Goal: Information Seeking & Learning: Learn about a topic

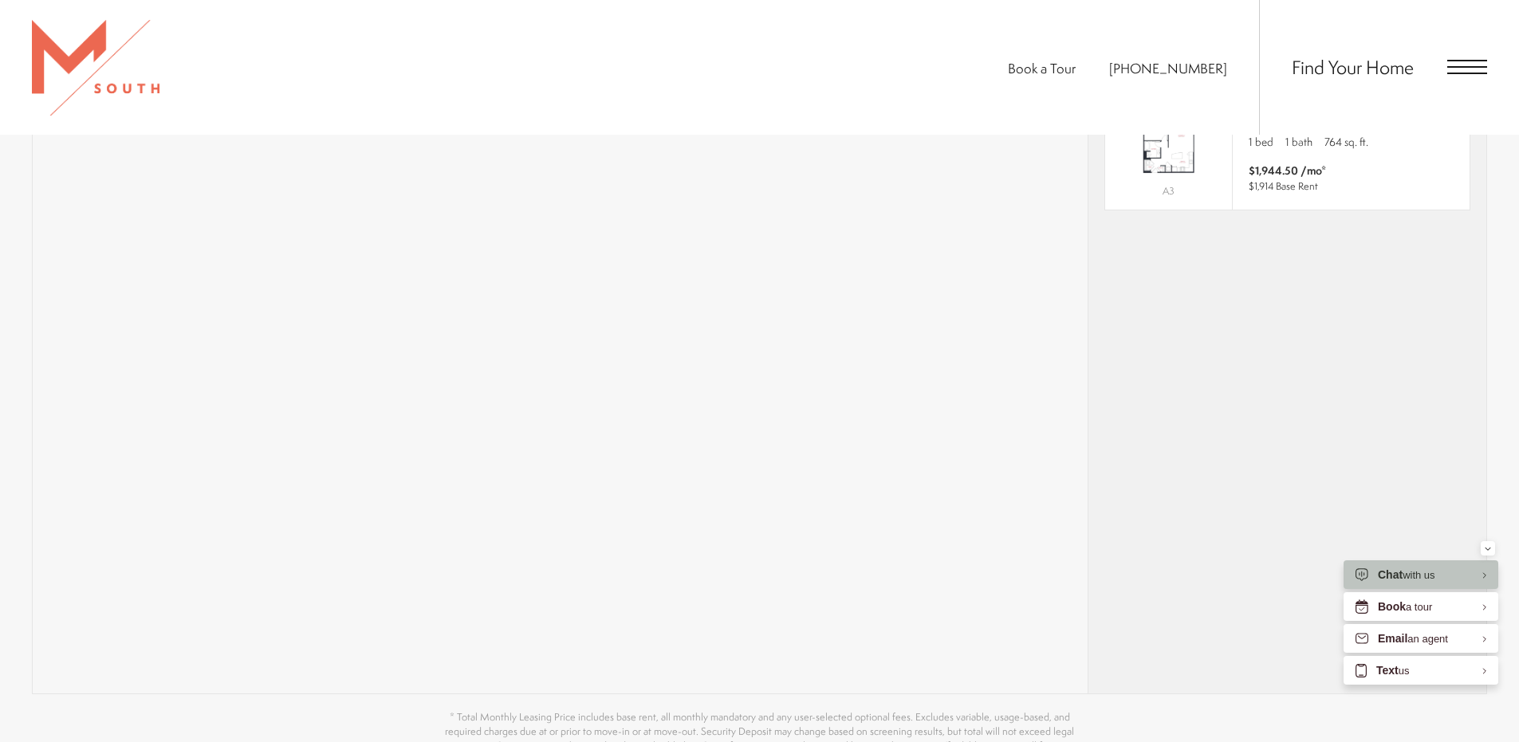
scroll to position [1196, 0]
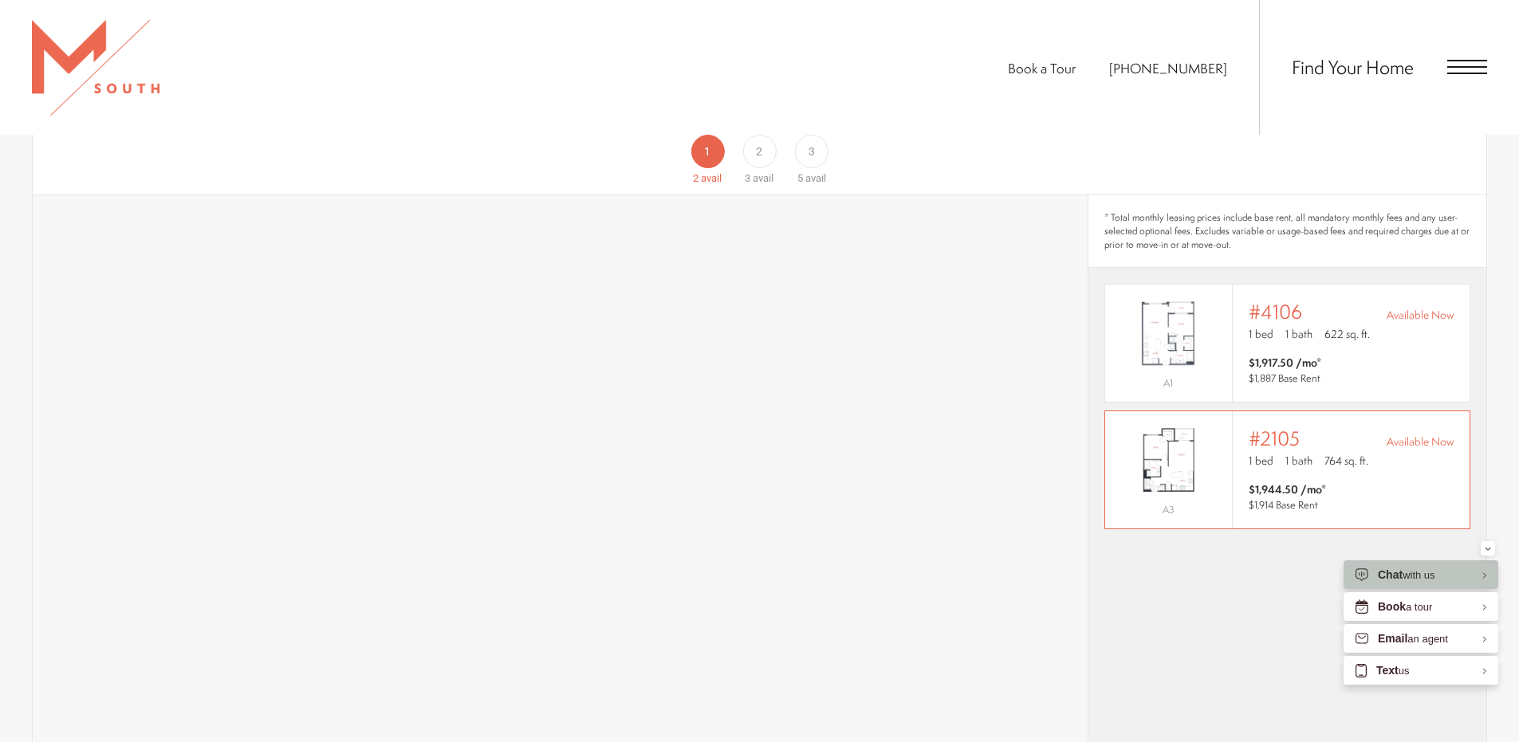
click at [1186, 454] on img "View #2105" at bounding box center [1168, 460] width 127 height 80
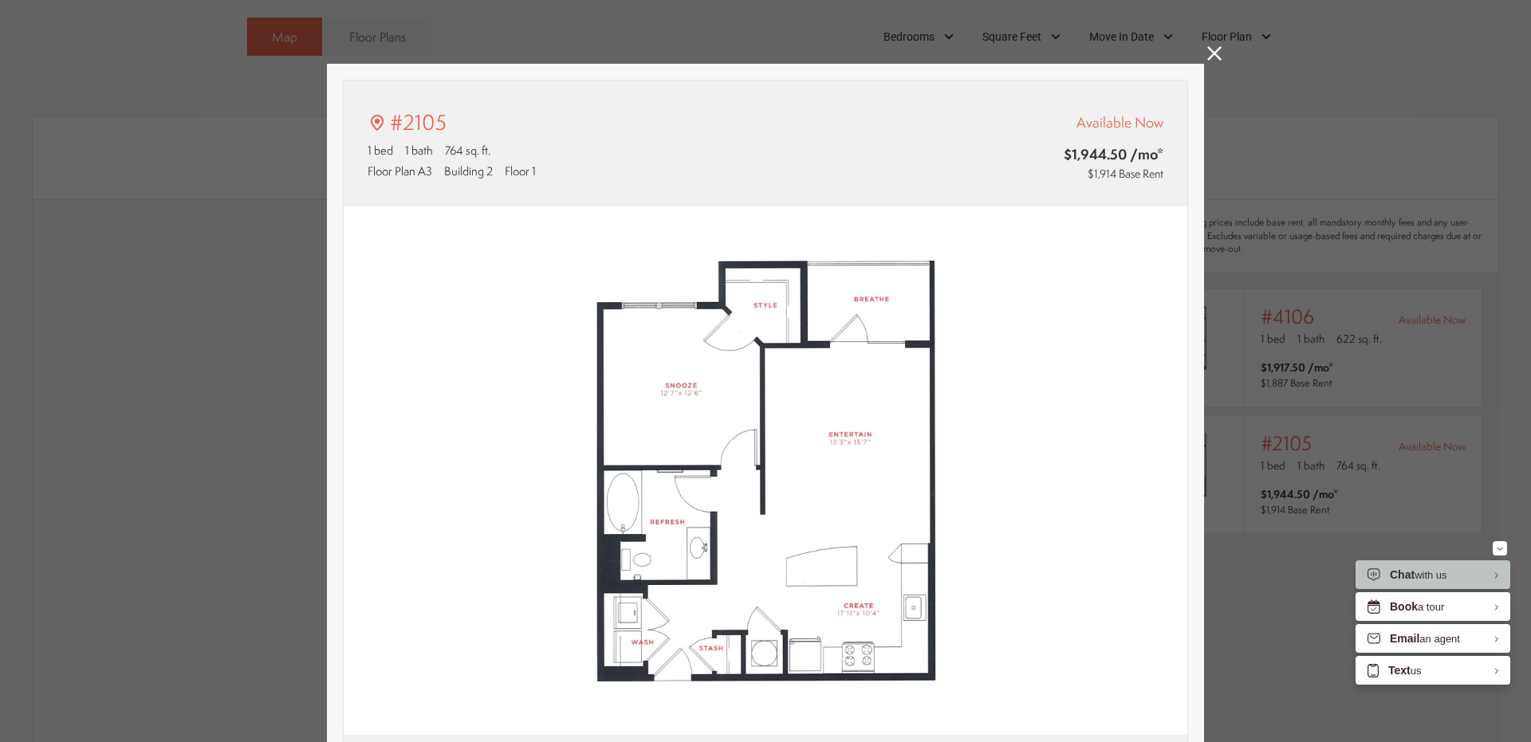
type input "**********"
click at [1210, 49] on icon at bounding box center [1214, 53] width 14 height 14
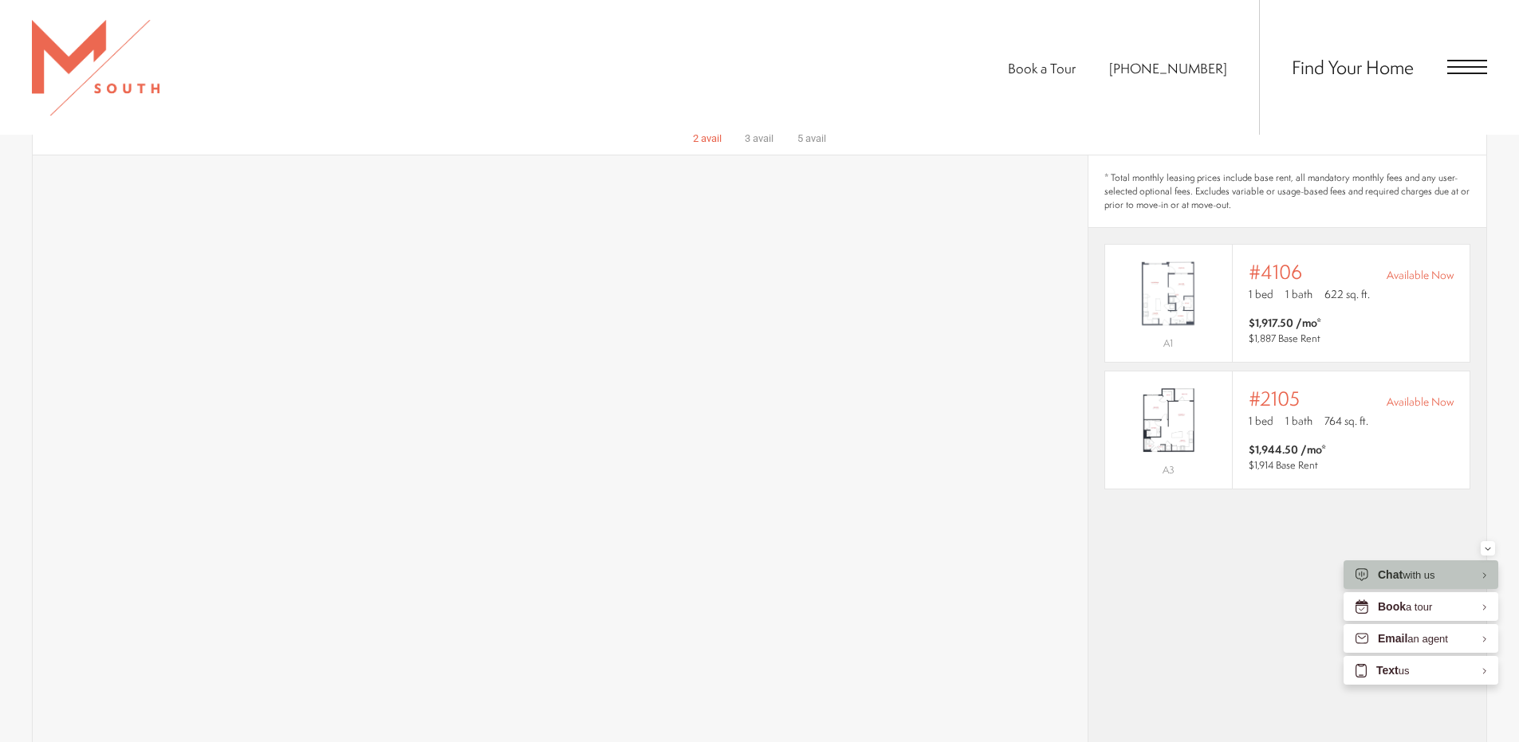
scroll to position [1196, 0]
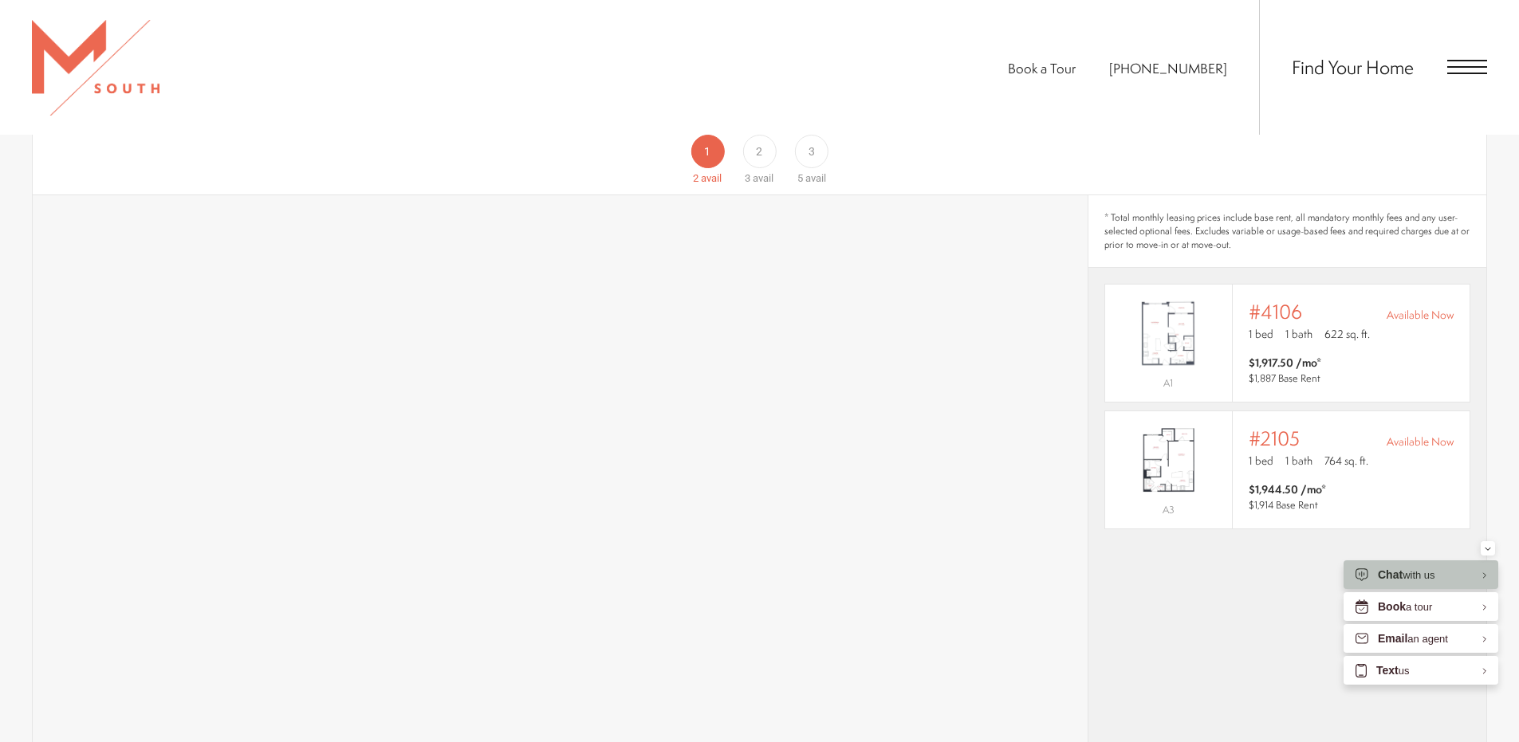
drag, startPoint x: 951, startPoint y: 139, endPoint x: 927, endPoint y: 90, distance: 54.2
click at [927, 90] on div "Book a Tour [PHONE_NUMBER] Find Your Home" at bounding box center [759, 67] width 1519 height 135
click at [758, 140] on div "2" at bounding box center [758, 151] width 33 height 33
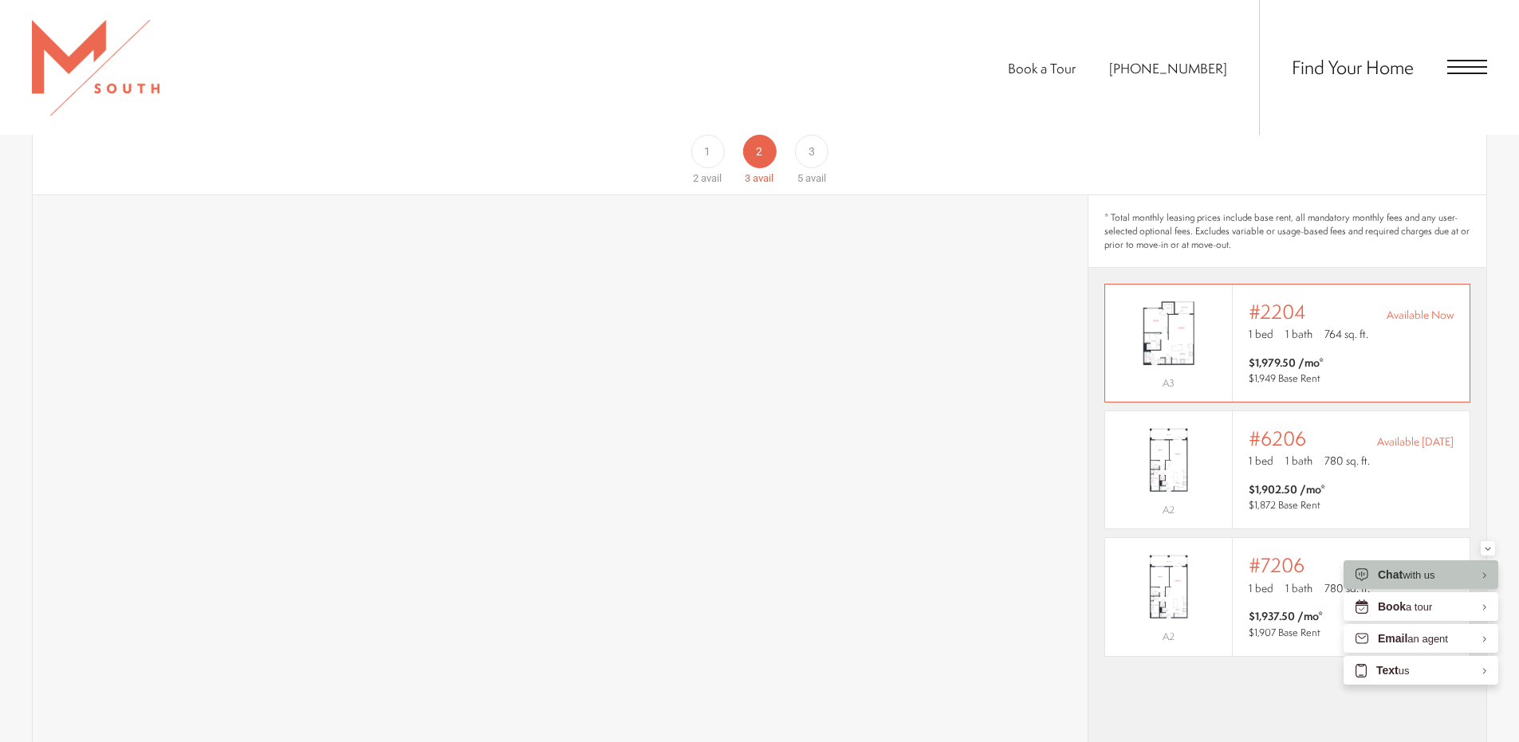
click at [1179, 314] on img "View #2204" at bounding box center [1168, 333] width 127 height 80
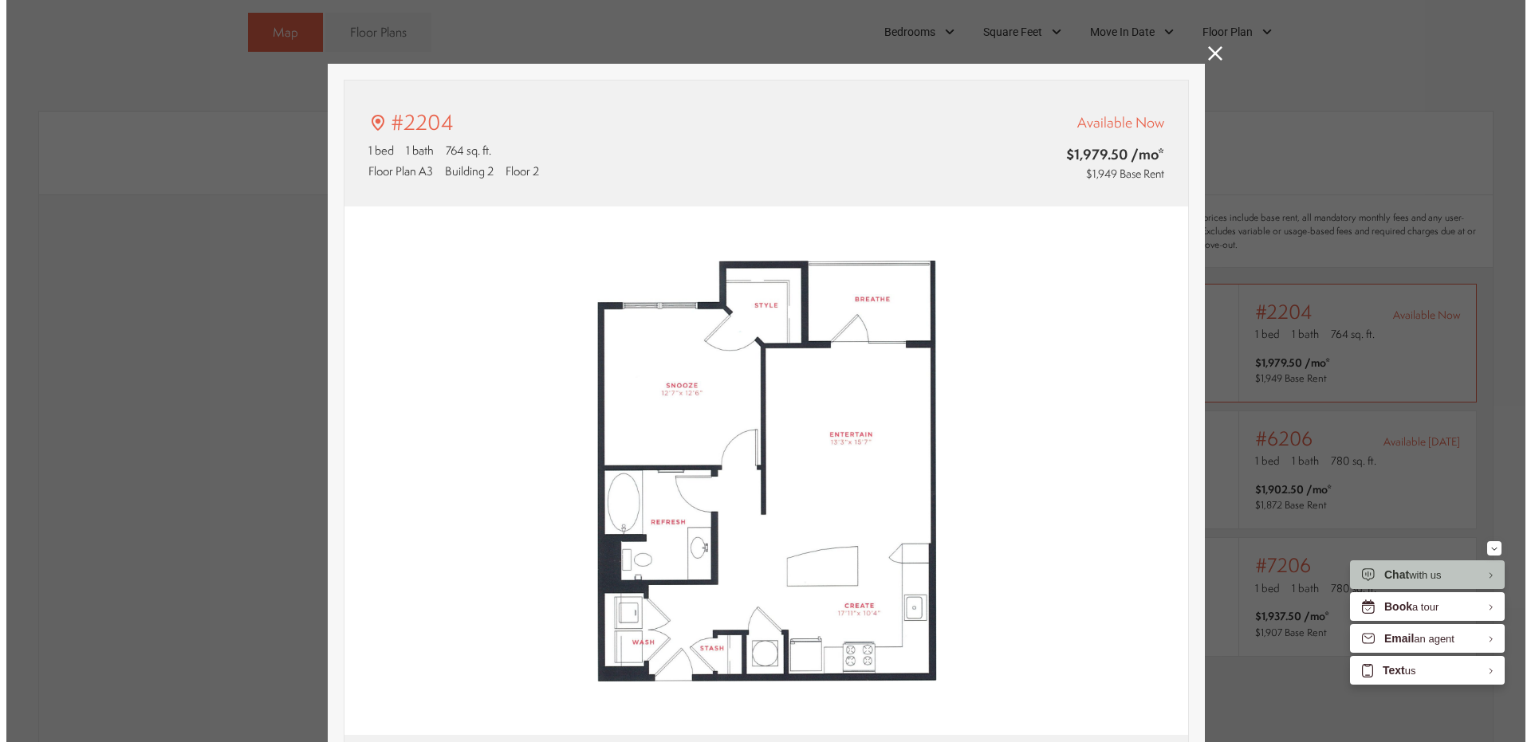
scroll to position [0, 0]
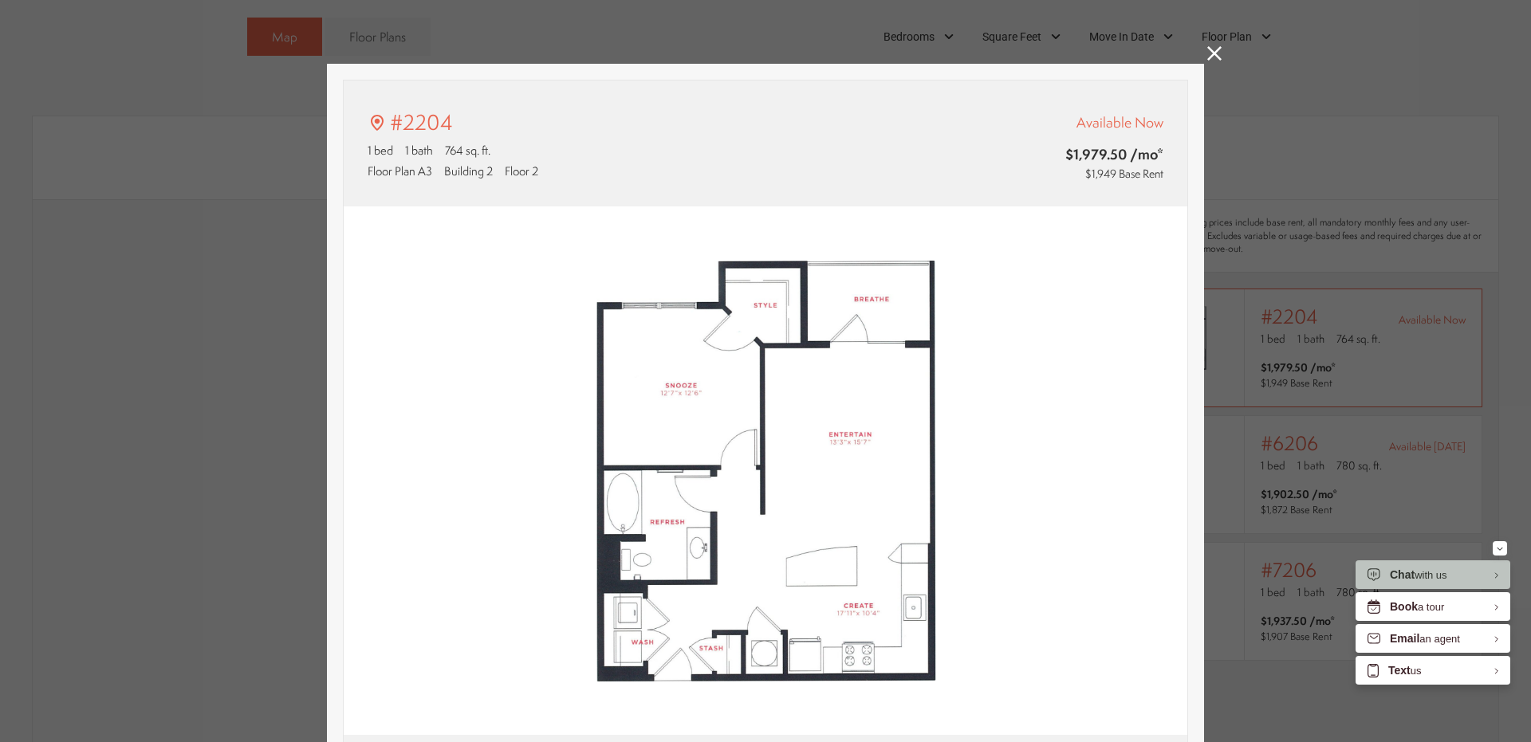
type input "**********"
click at [1208, 52] on icon at bounding box center [1214, 53] width 14 height 14
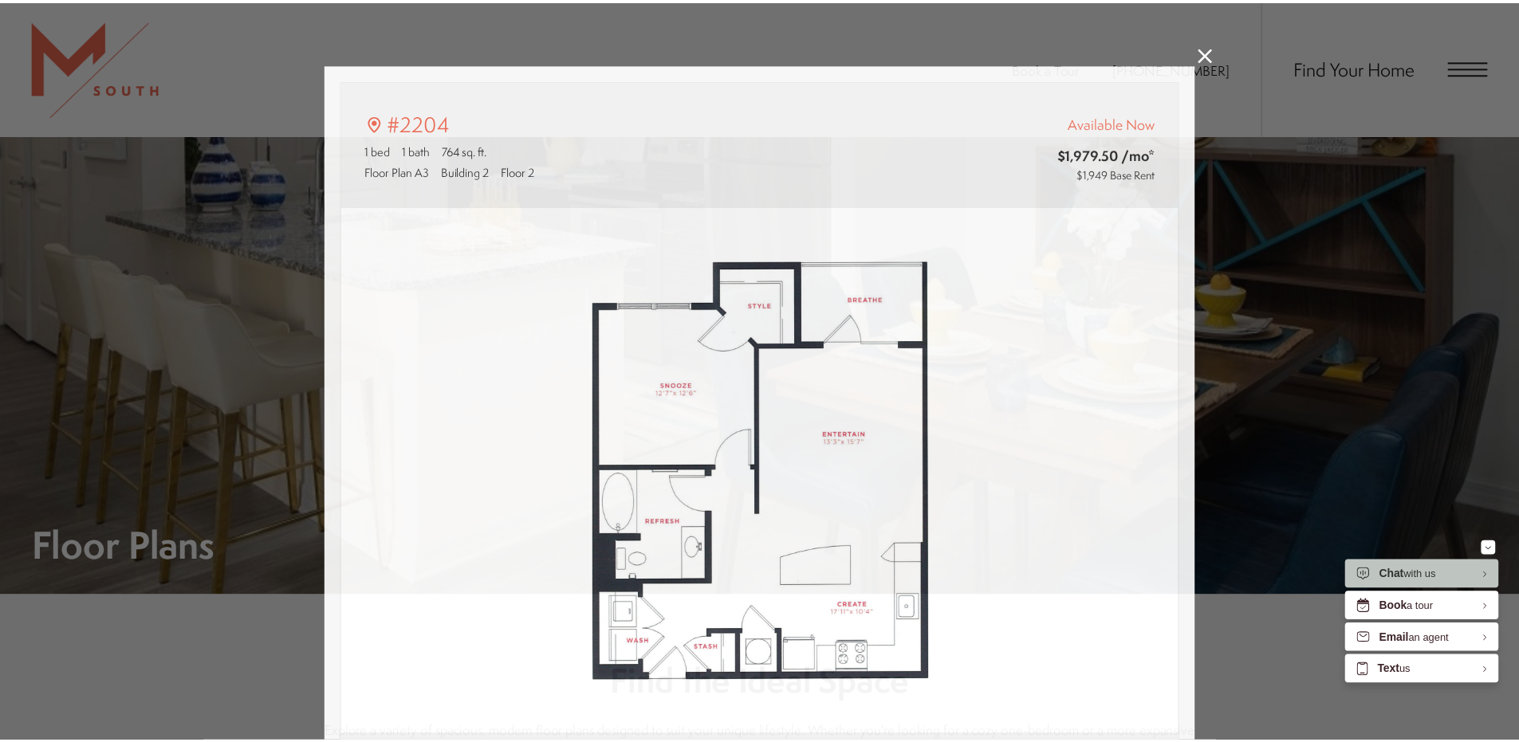
scroll to position [1196, 0]
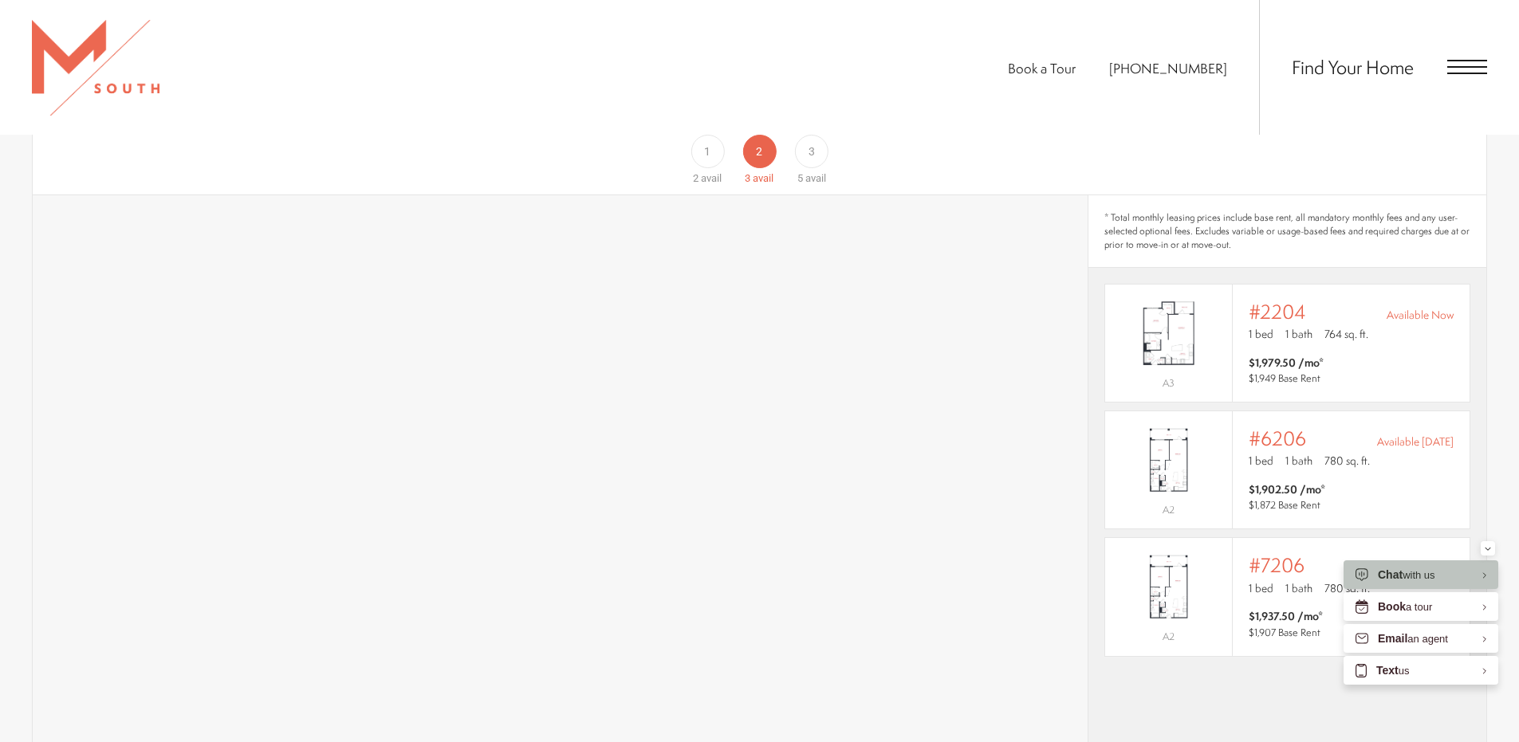
click at [809, 144] on div "3" at bounding box center [811, 151] width 33 height 33
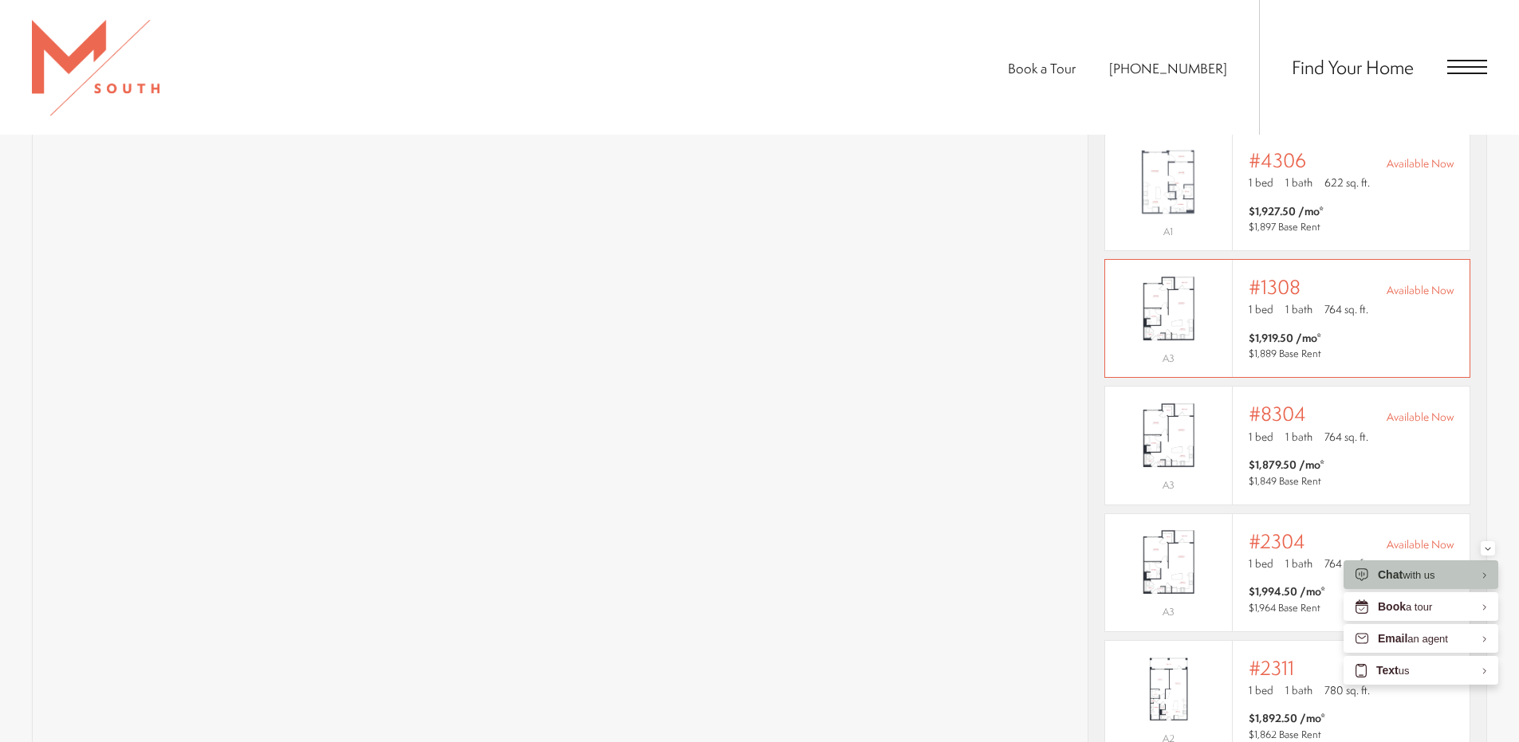
scroll to position [1356, 0]
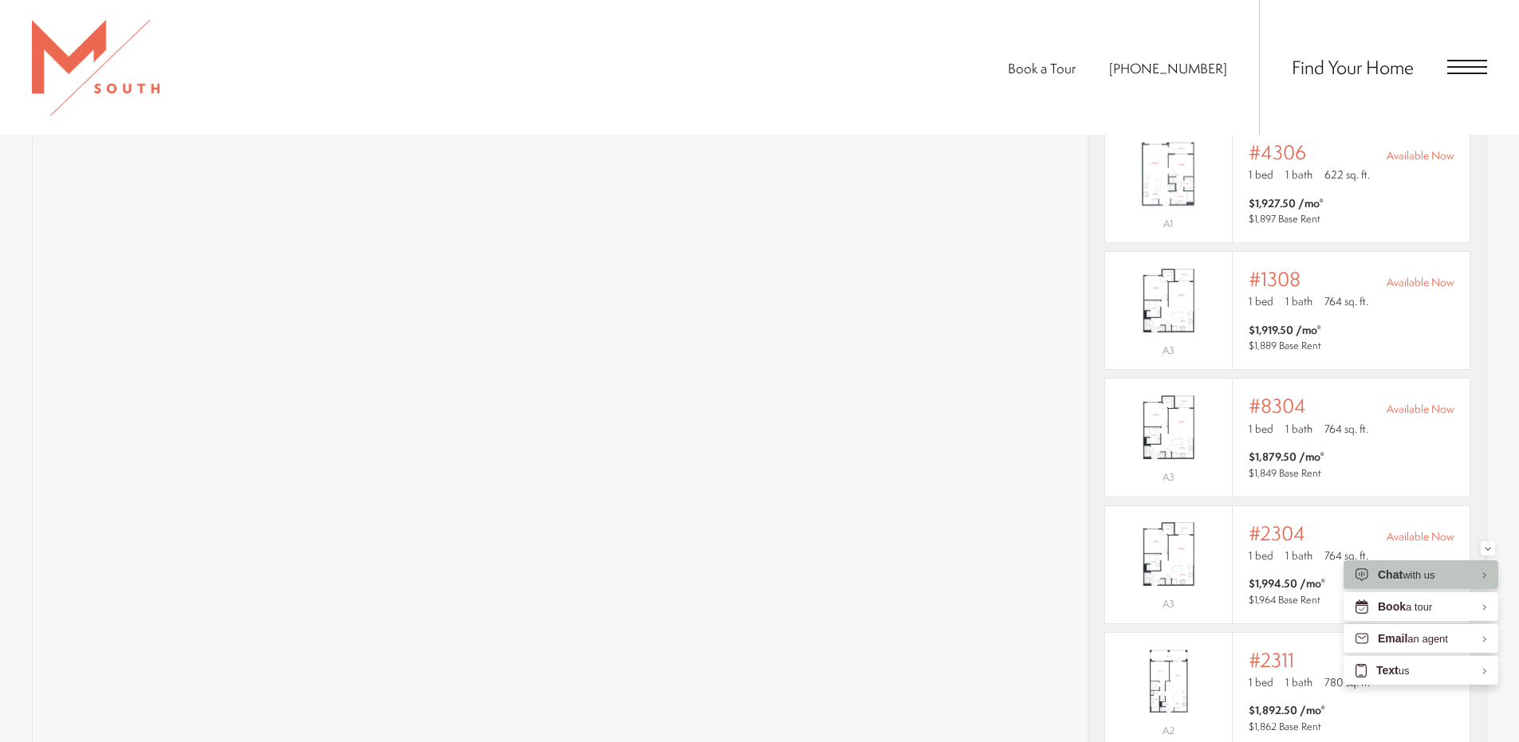
click at [1458, 70] on span "Open Menu" at bounding box center [1467, 67] width 40 height 14
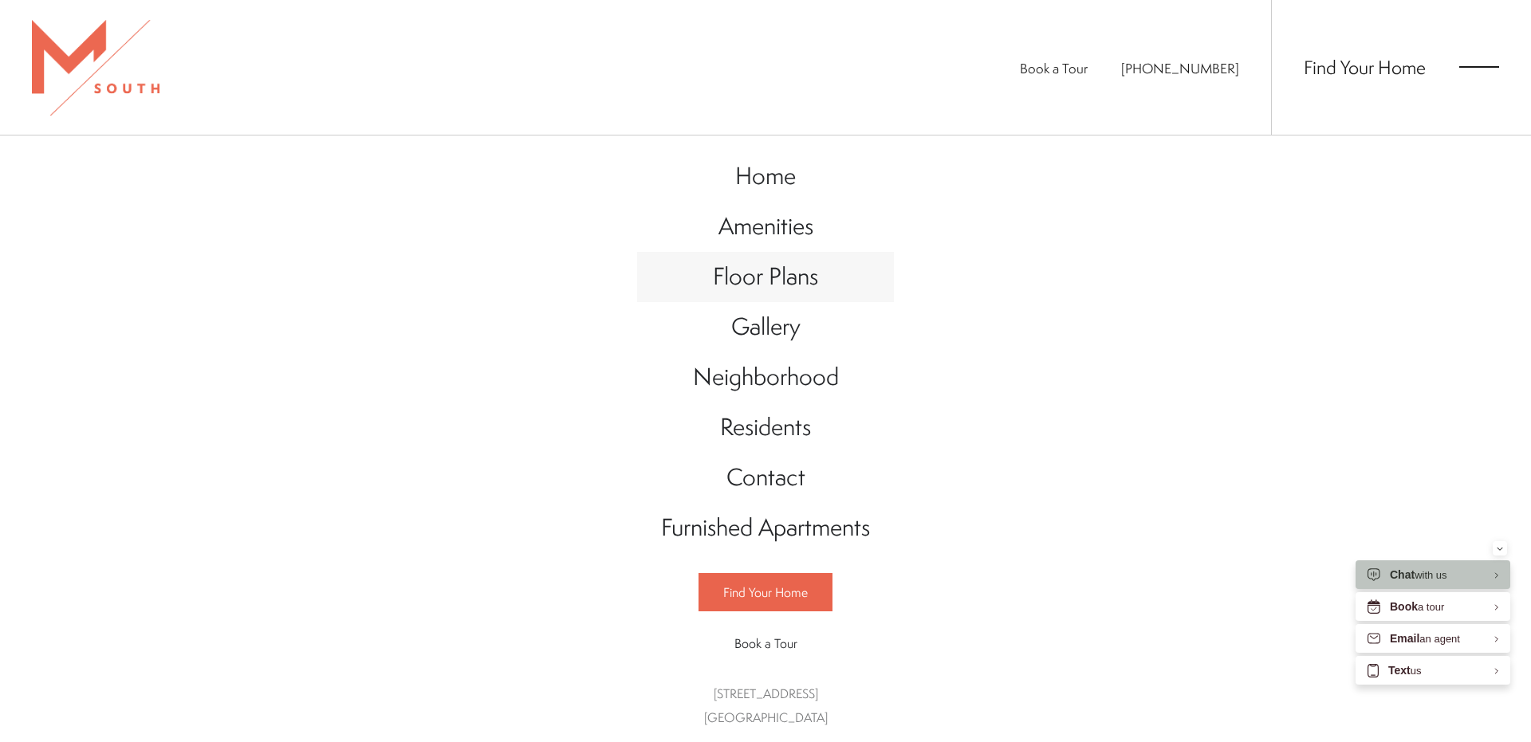
click at [788, 286] on span "Floor Plans" at bounding box center [765, 276] width 105 height 33
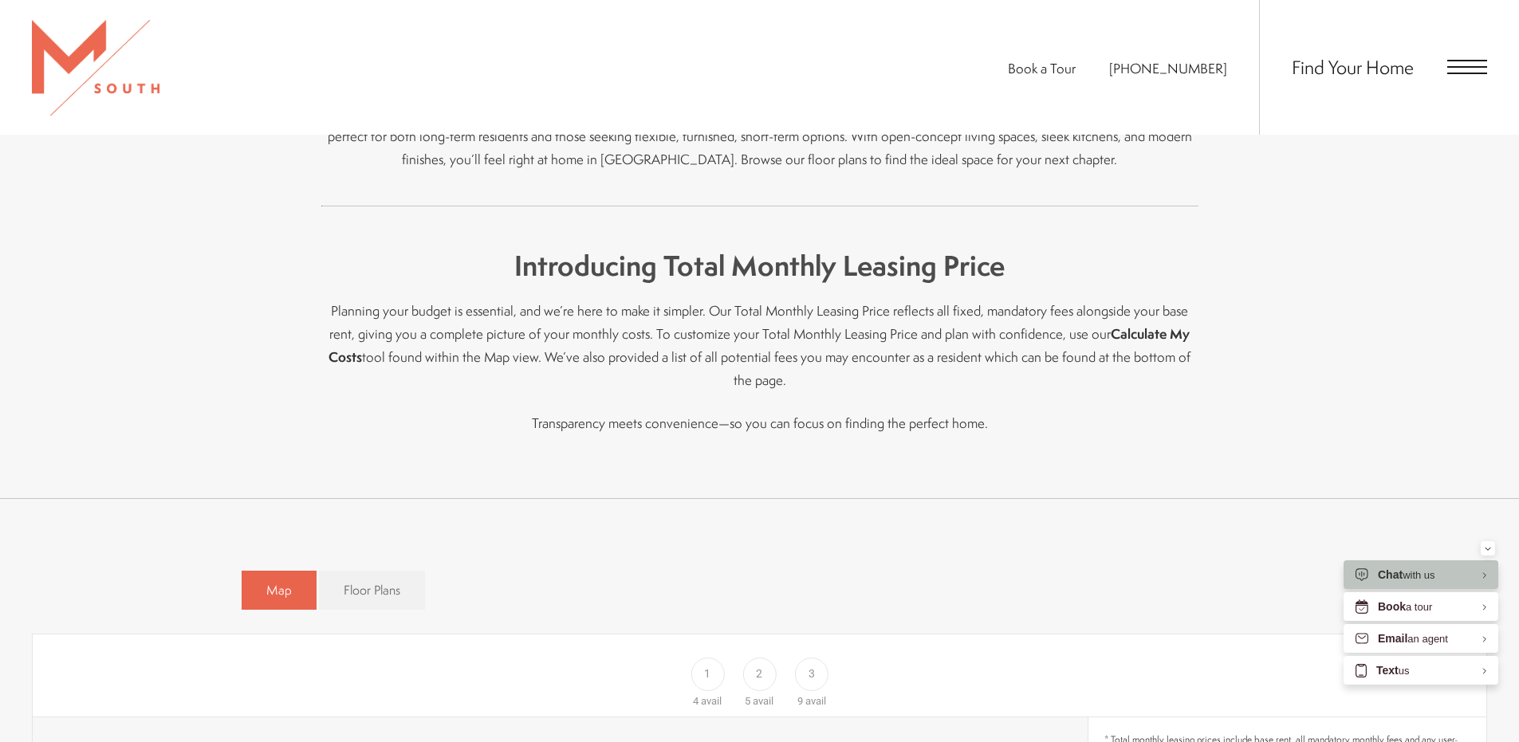
scroll to position [957, 0]
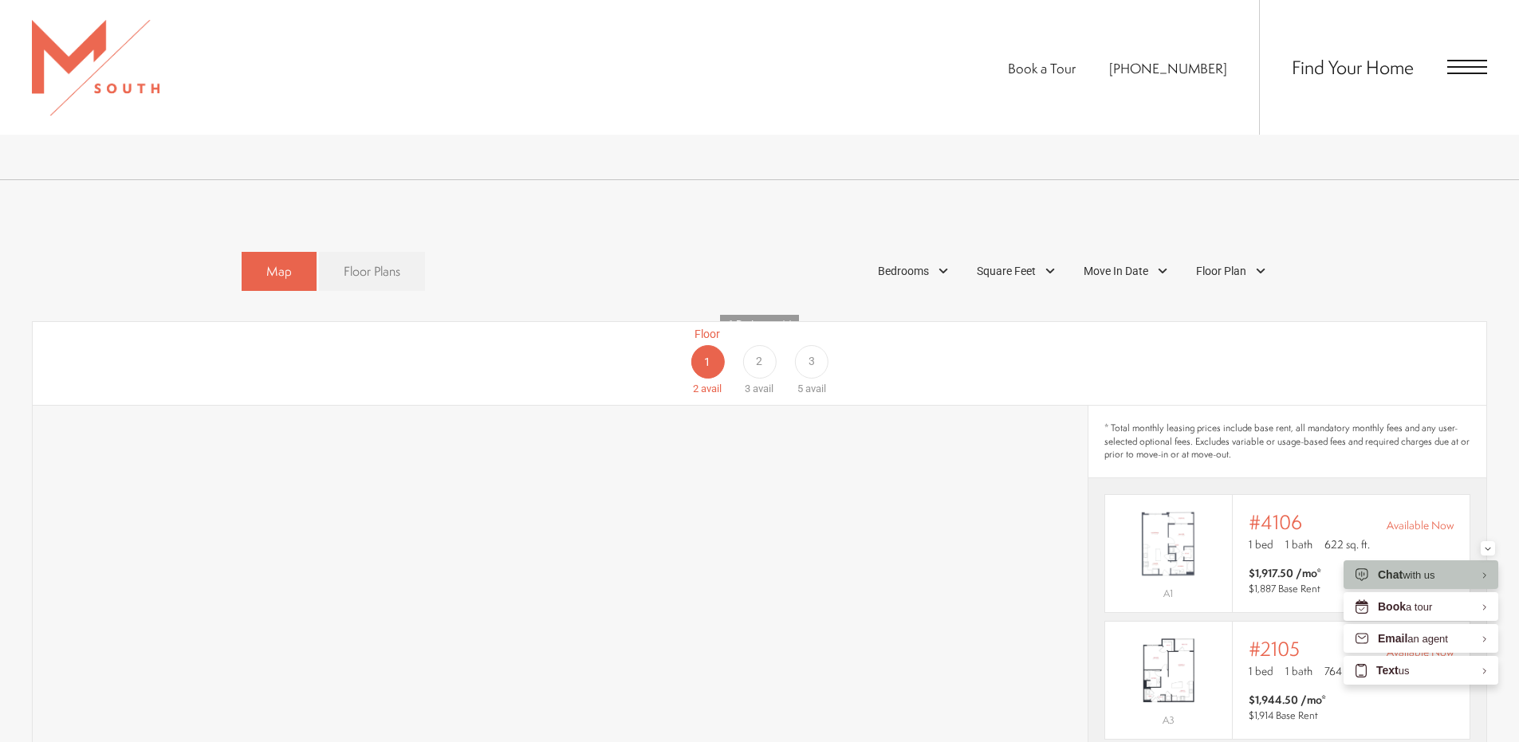
click at [383, 262] on span "Floor Plans" at bounding box center [372, 271] width 57 height 18
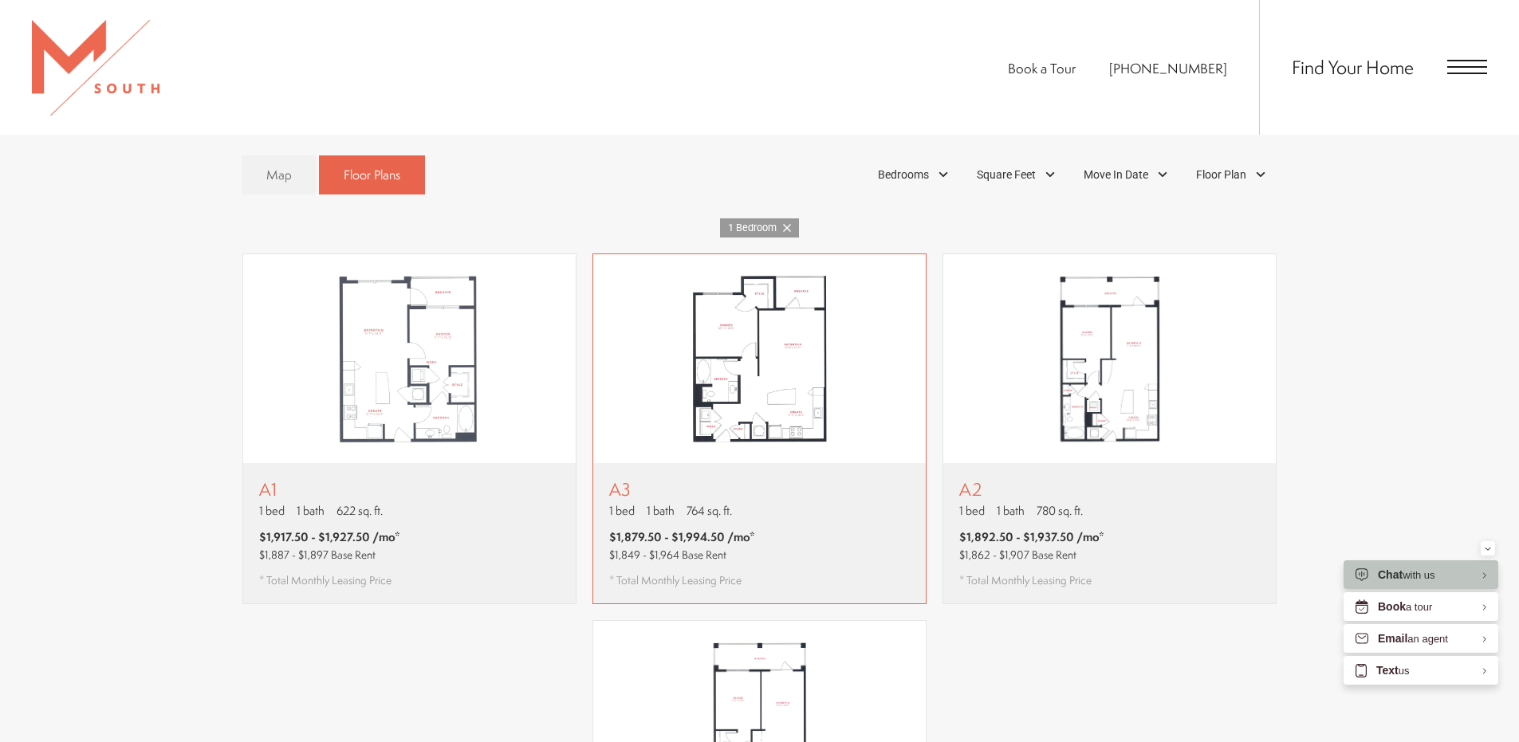
scroll to position [1116, 0]
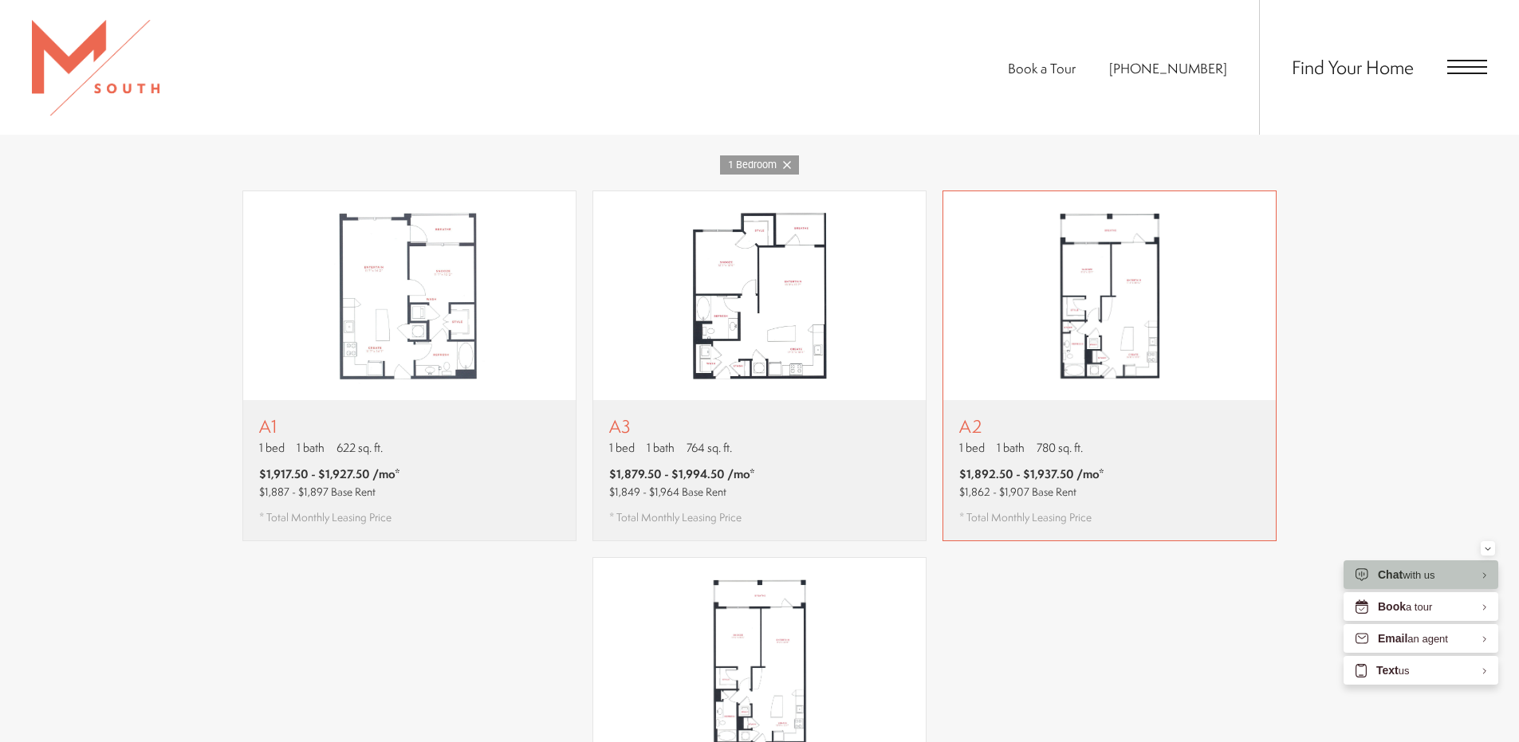
click at [1109, 262] on img "View floor plan A2" at bounding box center [1109, 295] width 333 height 209
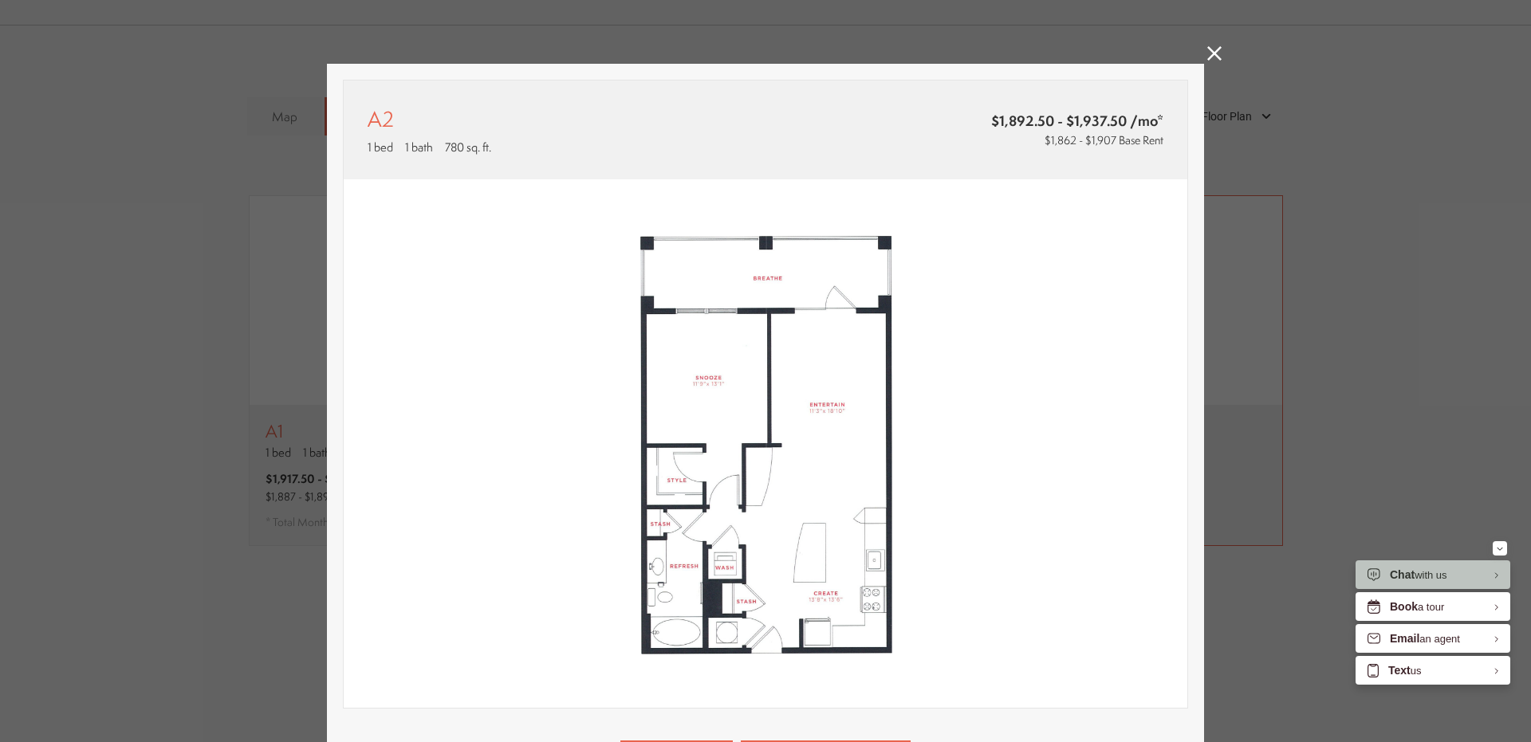
scroll to position [0, 0]
click at [1211, 53] on icon at bounding box center [1214, 53] width 14 height 14
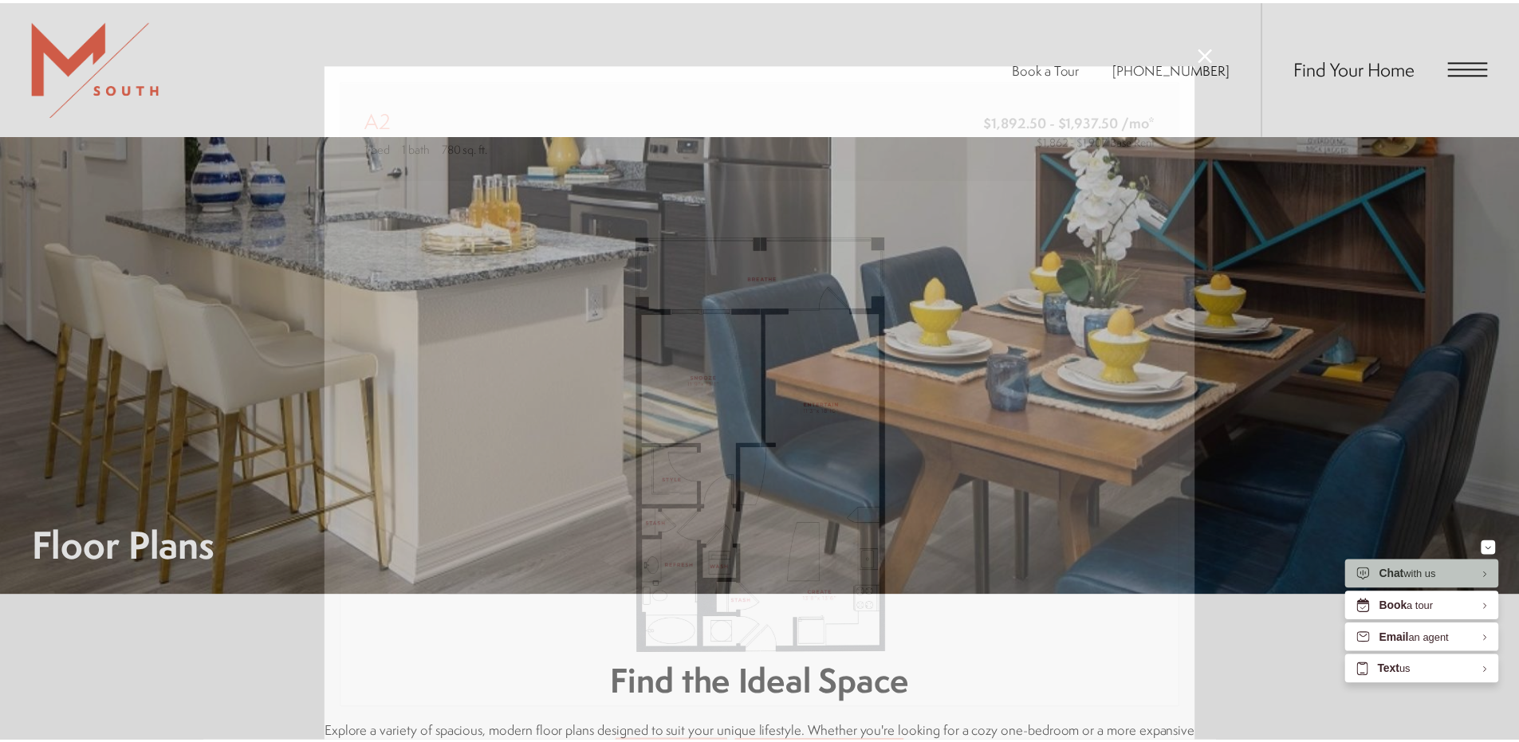
scroll to position [1116, 0]
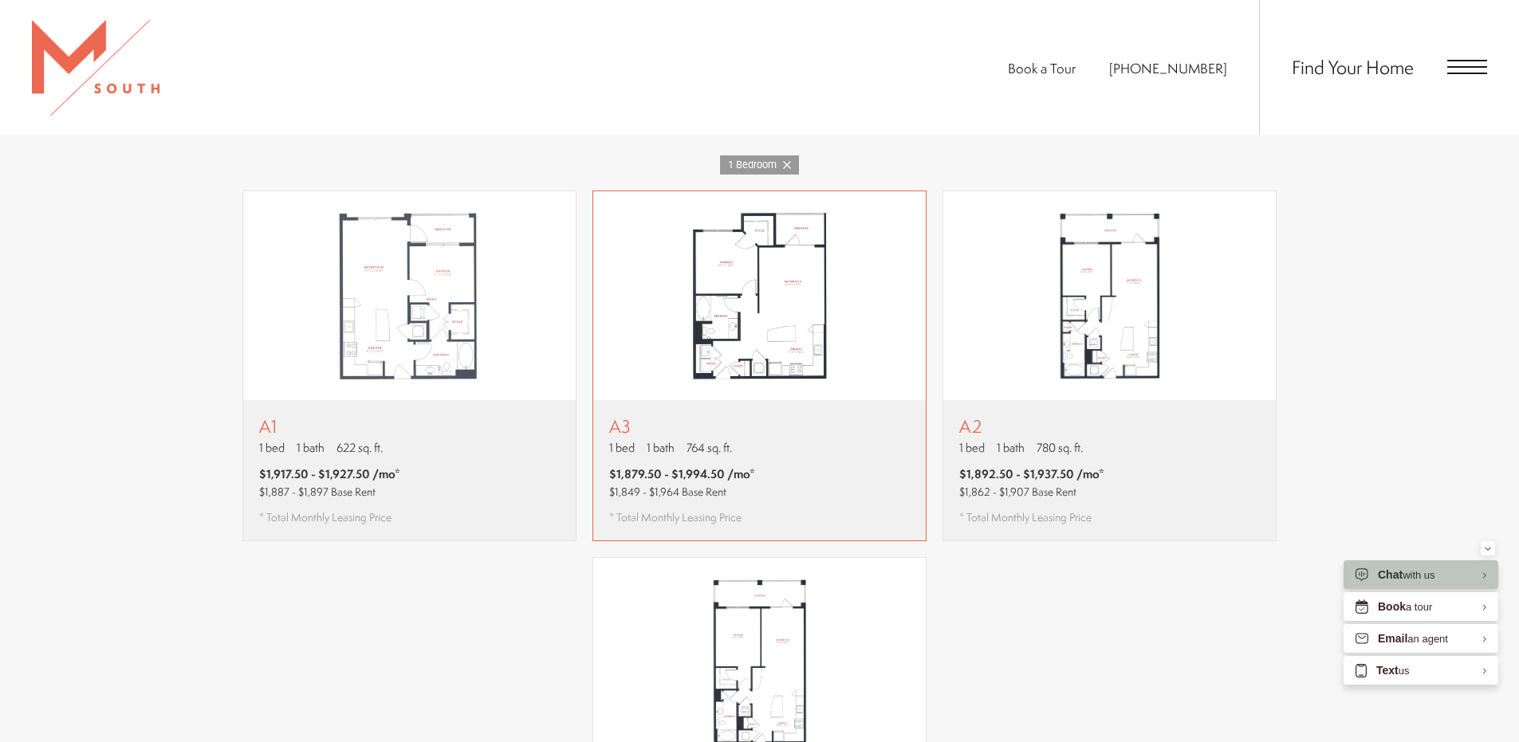
click at [762, 342] on img "View floor plan A3" at bounding box center [759, 295] width 333 height 209
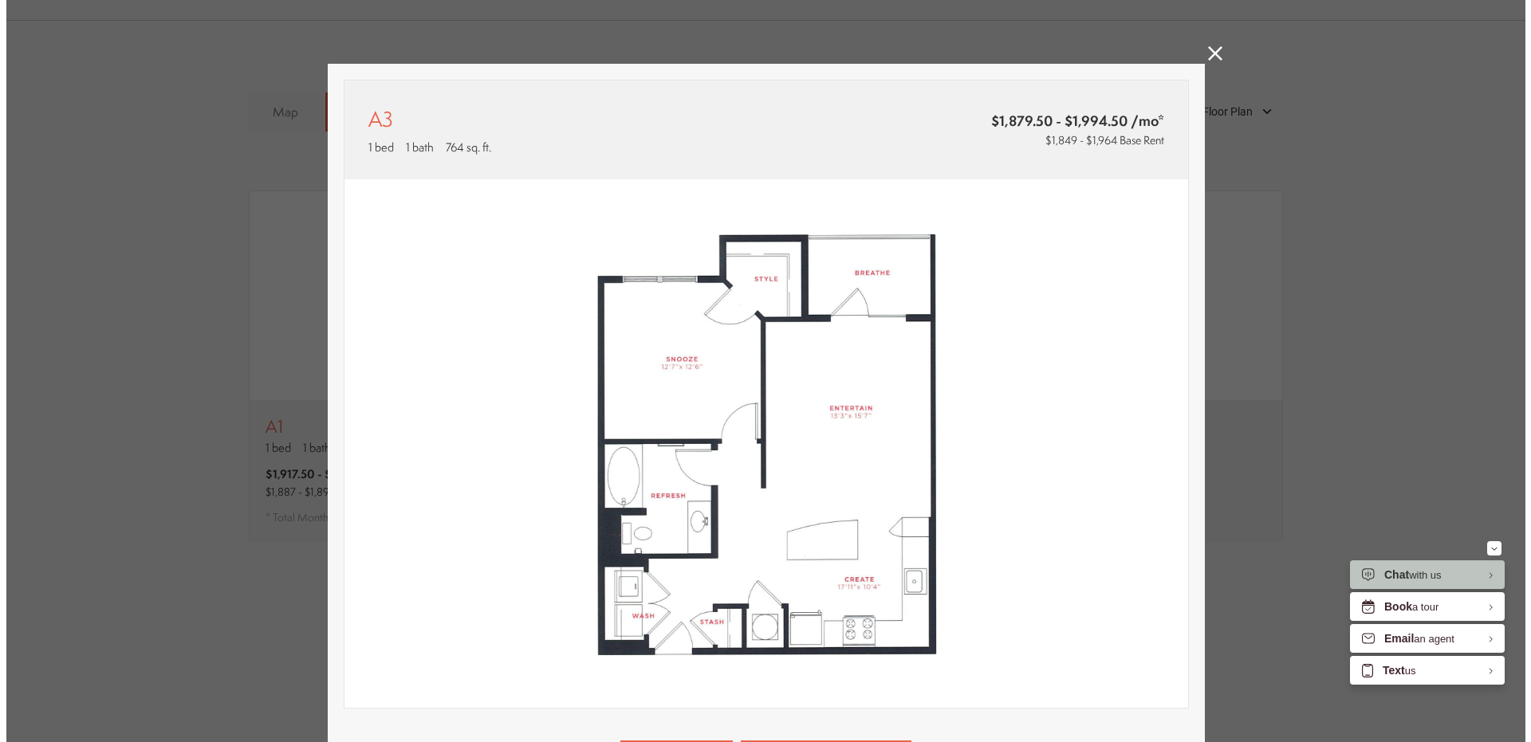
scroll to position [0, 0]
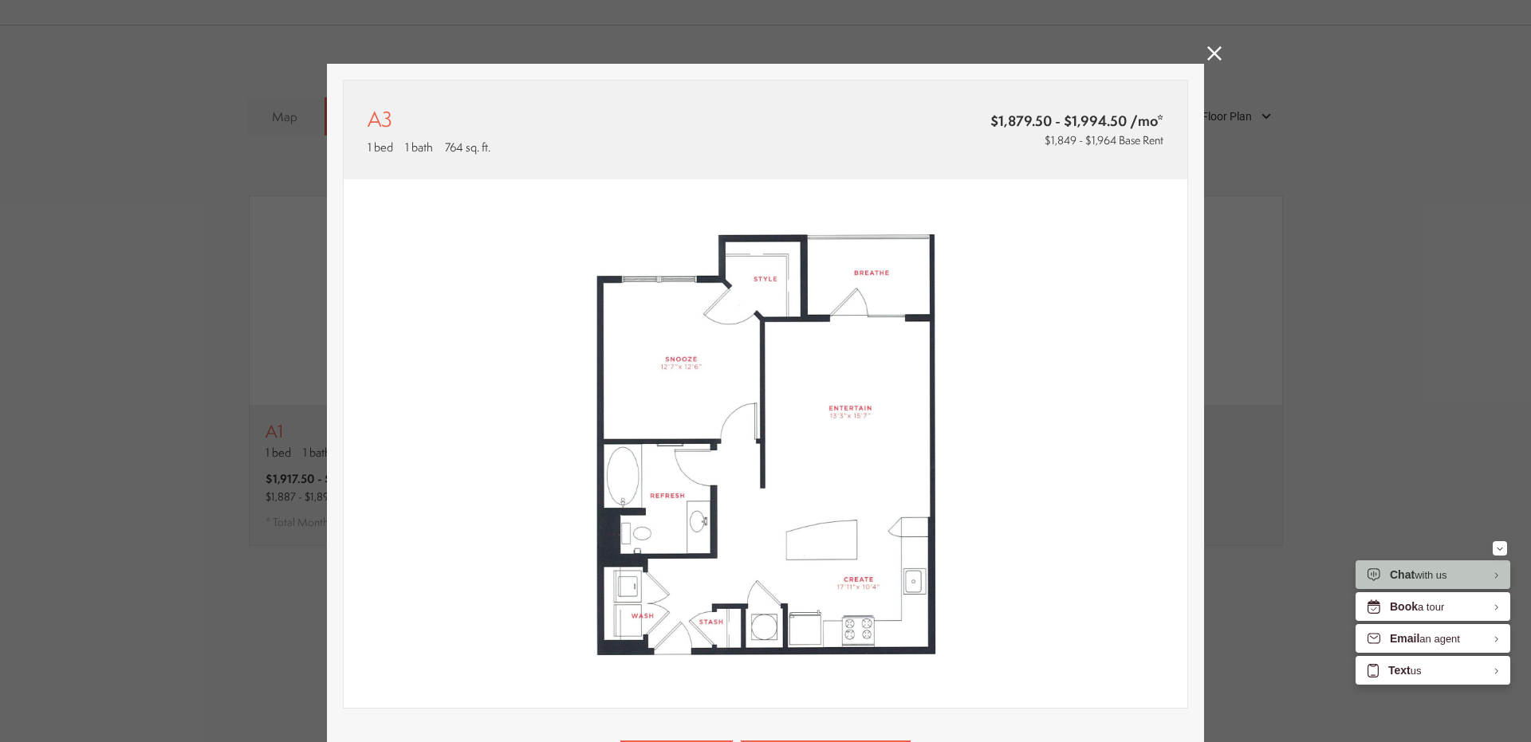
click at [1207, 50] on icon at bounding box center [1214, 53] width 14 height 14
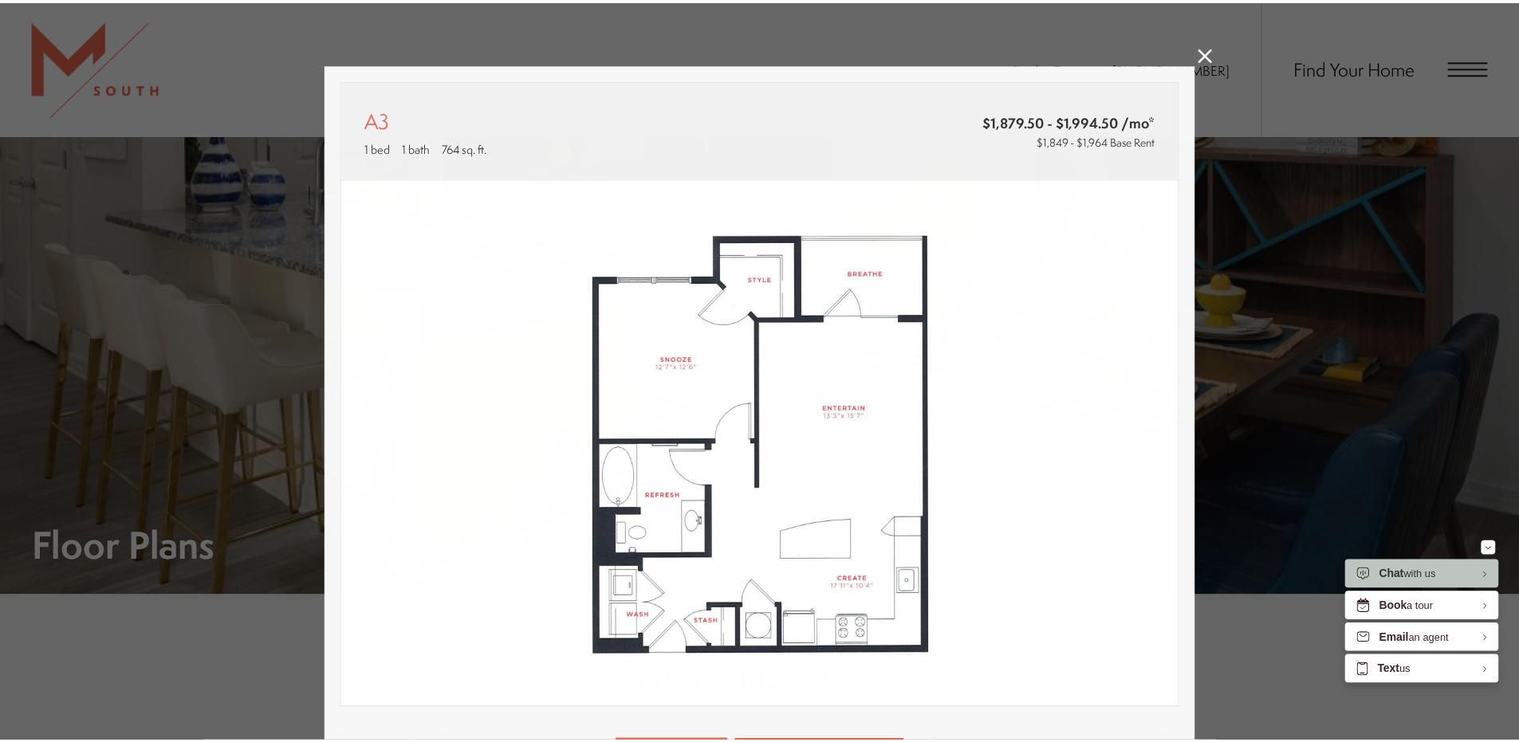
scroll to position [1116, 0]
